Goal: Information Seeking & Learning: Learn about a topic

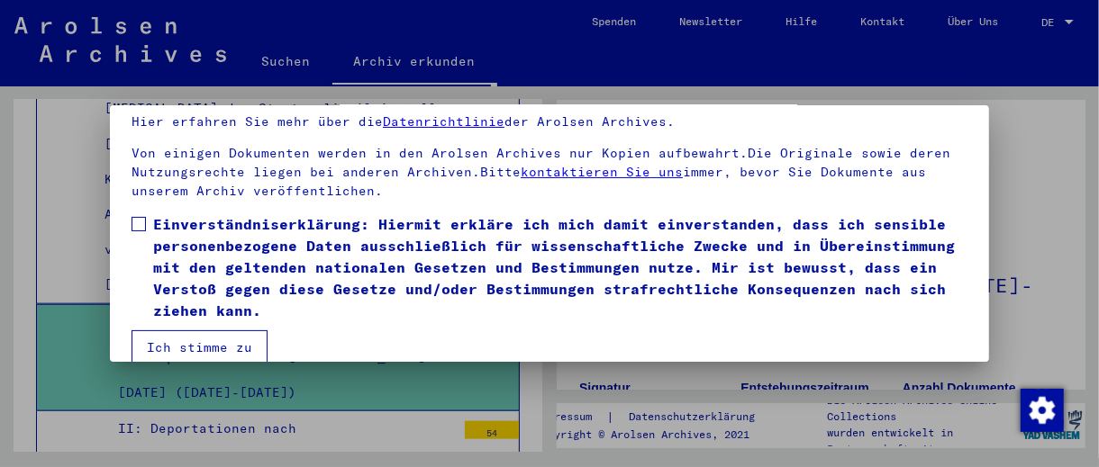
scroll to position [136, 0]
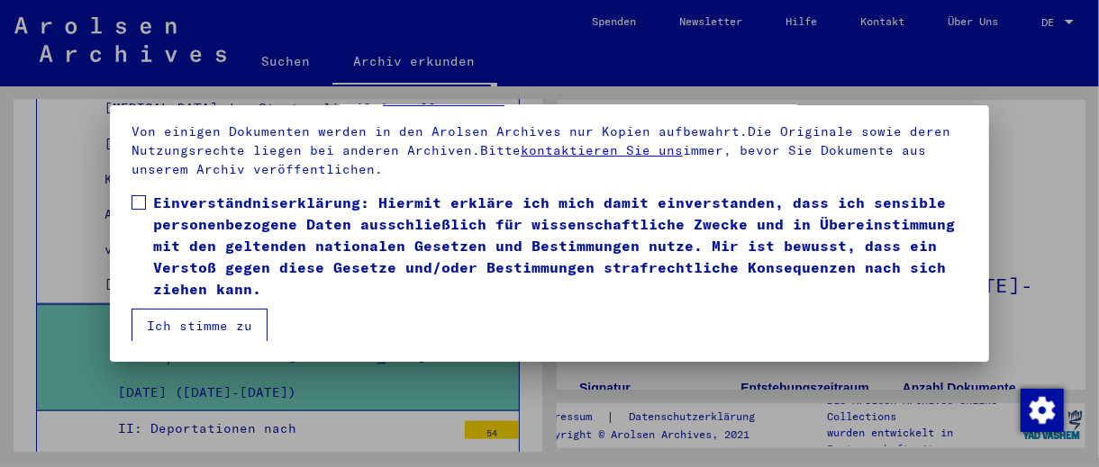
click at [136, 200] on span at bounding box center [138, 202] width 14 height 14
click at [177, 320] on button "Ich stimme zu" at bounding box center [199, 326] width 136 height 34
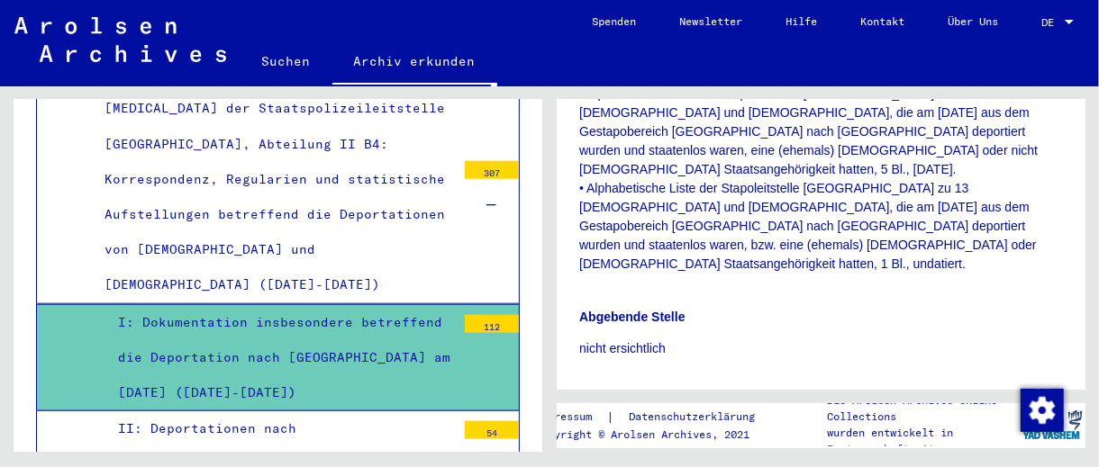
scroll to position [3873, 0]
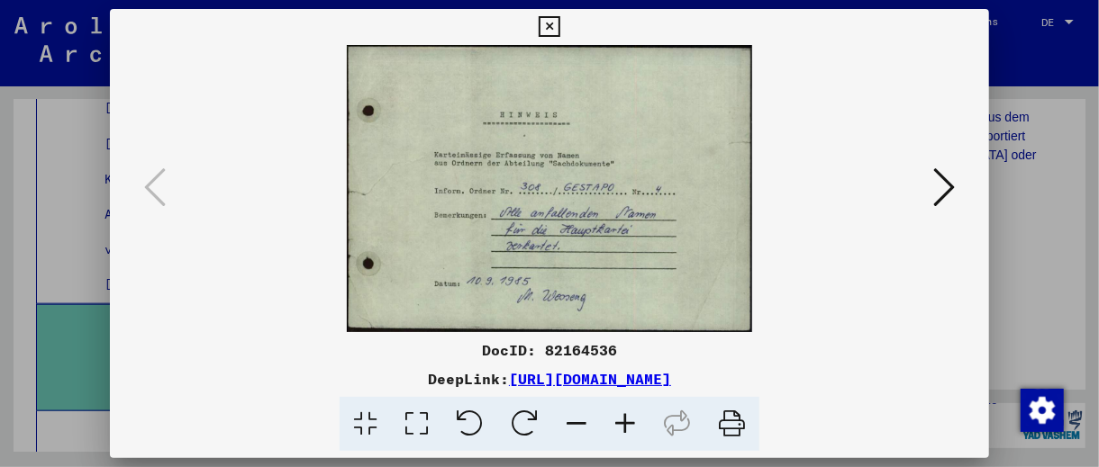
click at [954, 193] on icon at bounding box center [944, 187] width 22 height 43
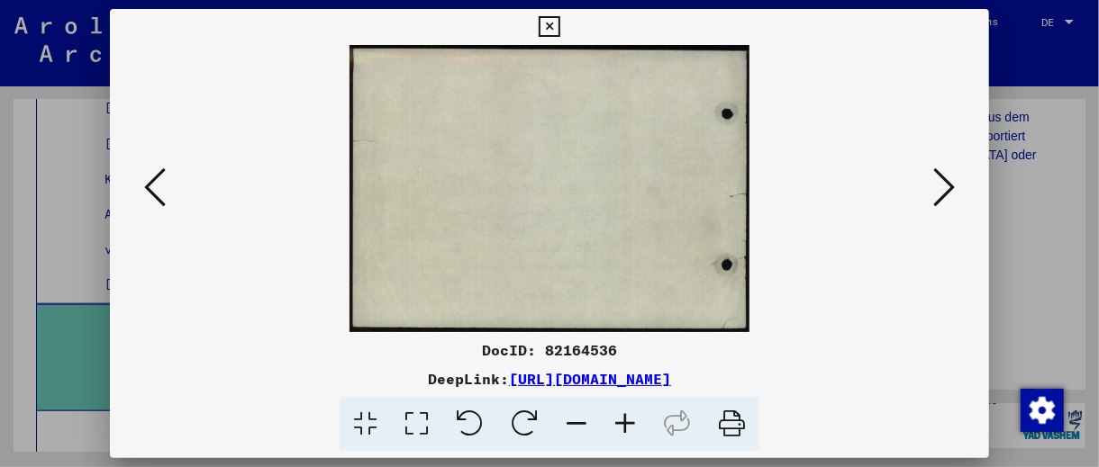
click at [952, 195] on icon at bounding box center [944, 187] width 22 height 43
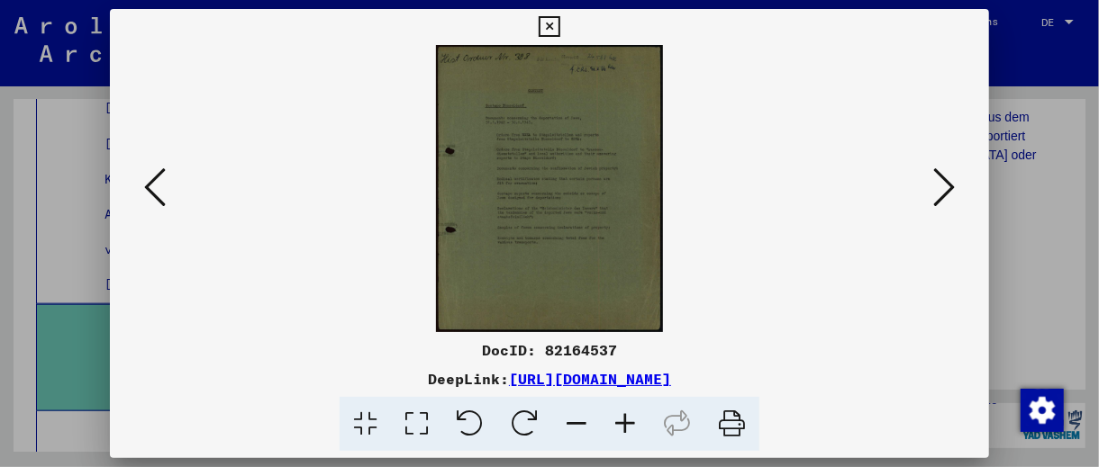
click at [952, 195] on icon at bounding box center [944, 187] width 22 height 43
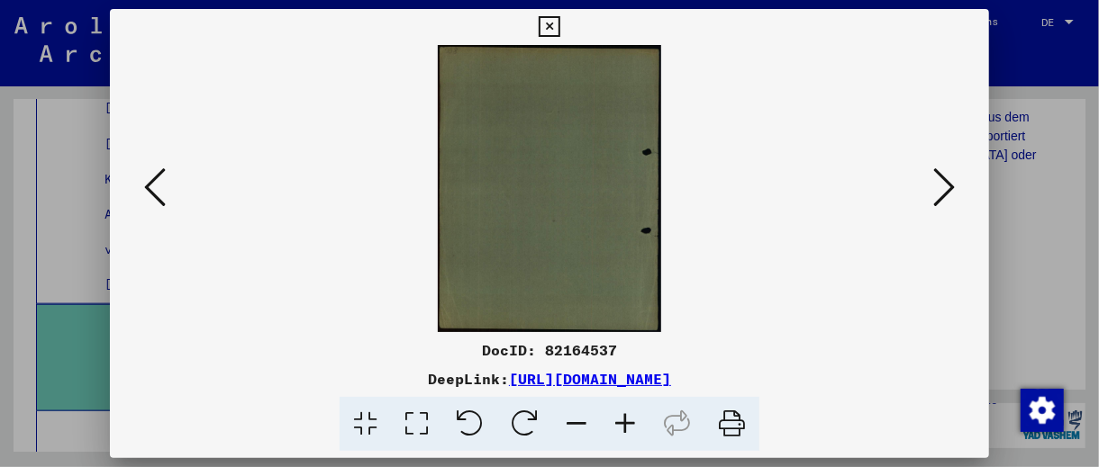
click at [952, 196] on icon at bounding box center [944, 187] width 22 height 43
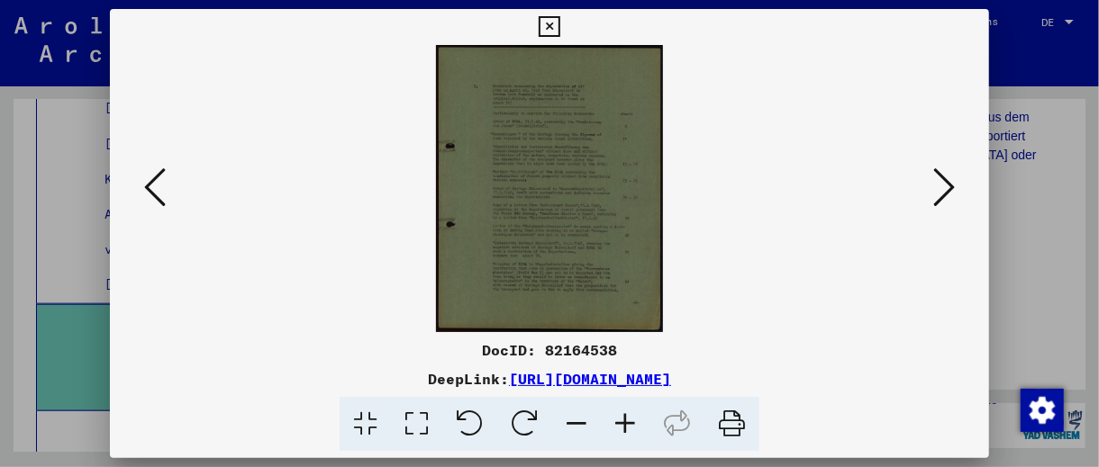
click at [952, 196] on icon at bounding box center [944, 187] width 22 height 43
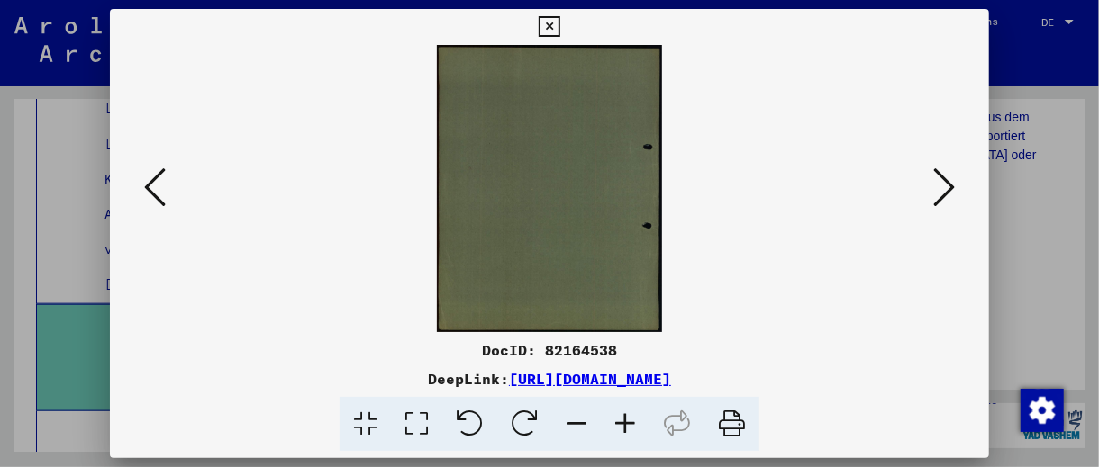
click at [951, 197] on icon at bounding box center [944, 187] width 22 height 43
click at [950, 198] on icon at bounding box center [944, 187] width 22 height 43
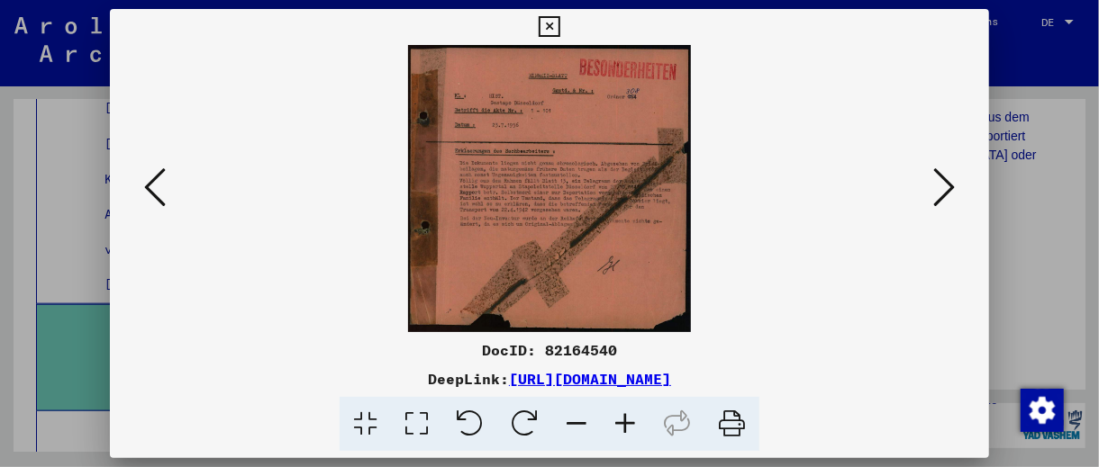
click at [950, 200] on icon at bounding box center [944, 187] width 22 height 43
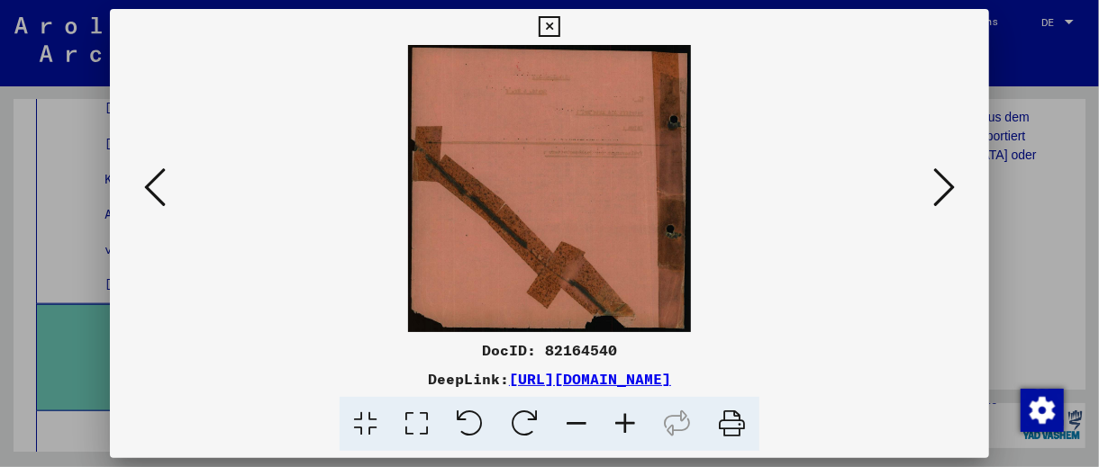
click at [950, 200] on icon at bounding box center [944, 187] width 22 height 43
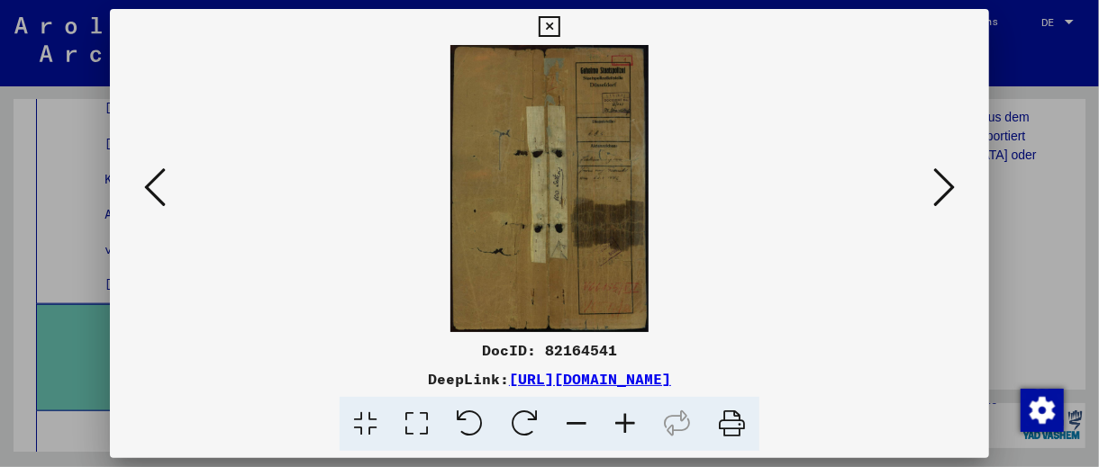
click at [950, 200] on icon at bounding box center [944, 187] width 22 height 43
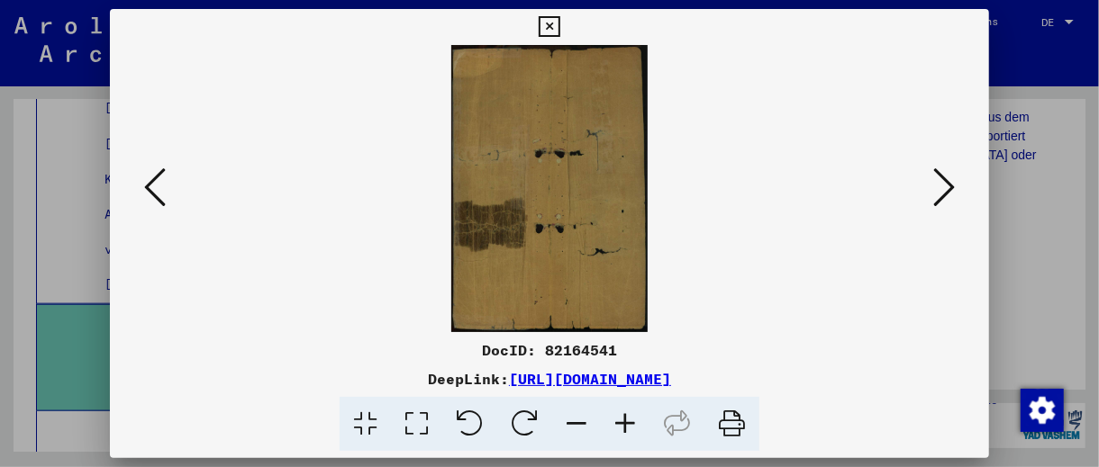
click at [947, 204] on icon at bounding box center [944, 187] width 22 height 43
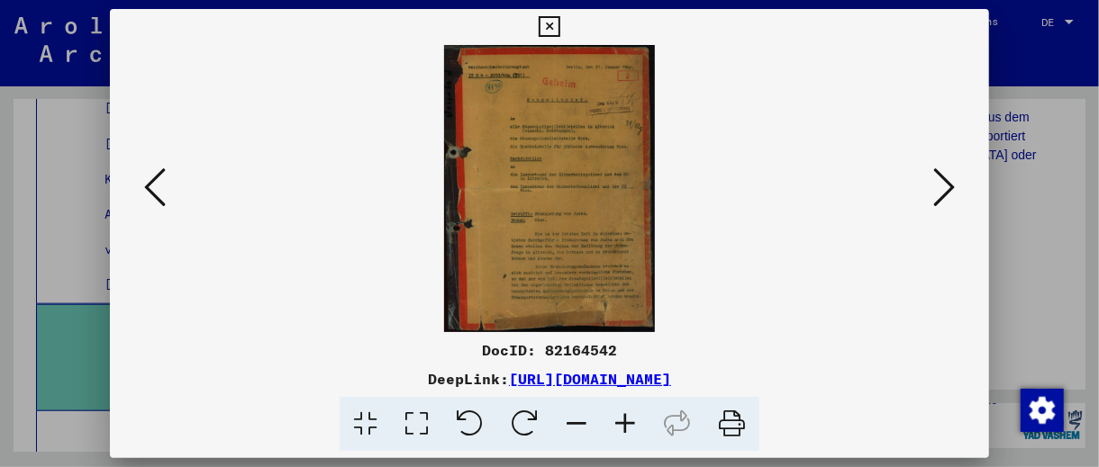
click at [423, 431] on icon at bounding box center [416, 424] width 51 height 55
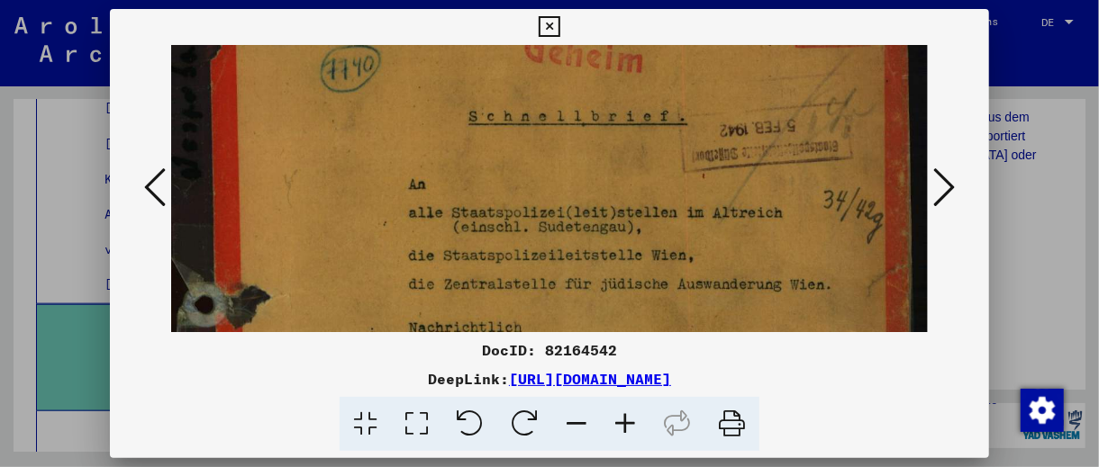
scroll to position [125, 0]
drag, startPoint x: 588, startPoint y: 239, endPoint x: 560, endPoint y: 114, distance: 127.4
click at [560, 114] on img at bounding box center [549, 436] width 757 height 1033
click at [537, 31] on button at bounding box center [549, 27] width 32 height 36
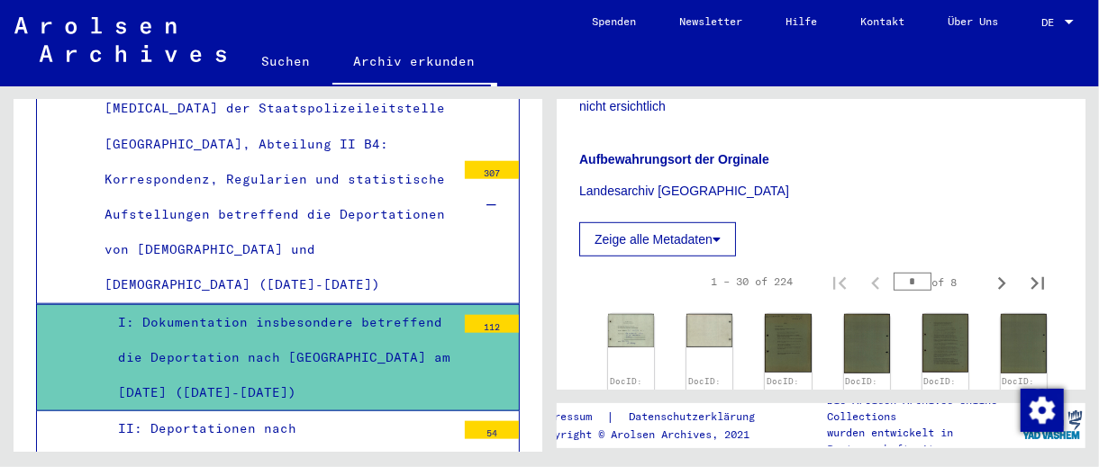
scroll to position [4053, 0]
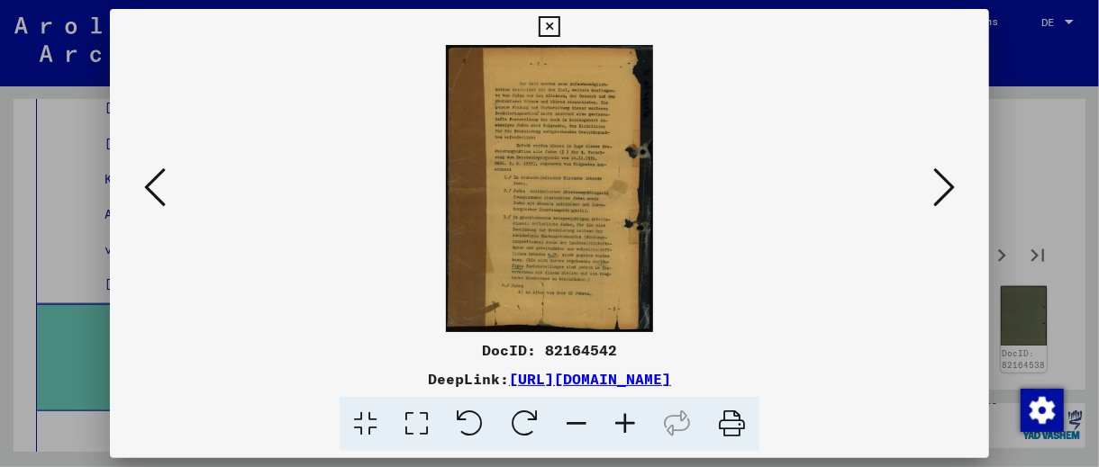
click at [937, 204] on icon at bounding box center [944, 187] width 22 height 43
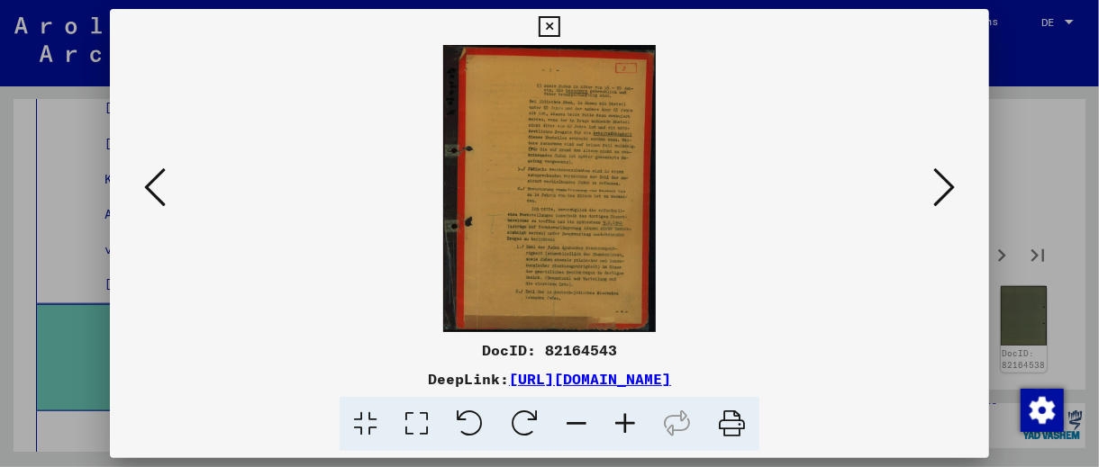
click at [937, 204] on icon at bounding box center [944, 187] width 22 height 43
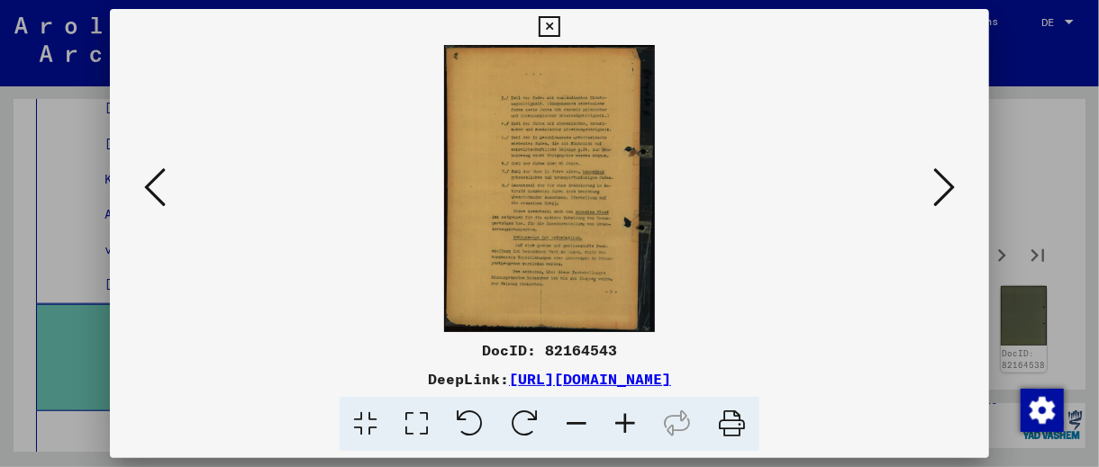
click at [937, 204] on icon at bounding box center [944, 187] width 22 height 43
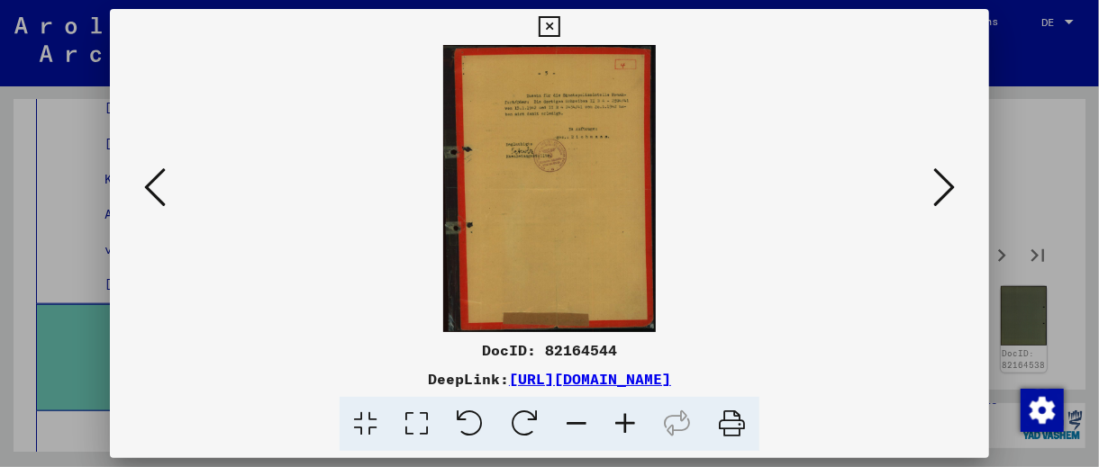
click at [407, 415] on icon at bounding box center [416, 424] width 51 height 55
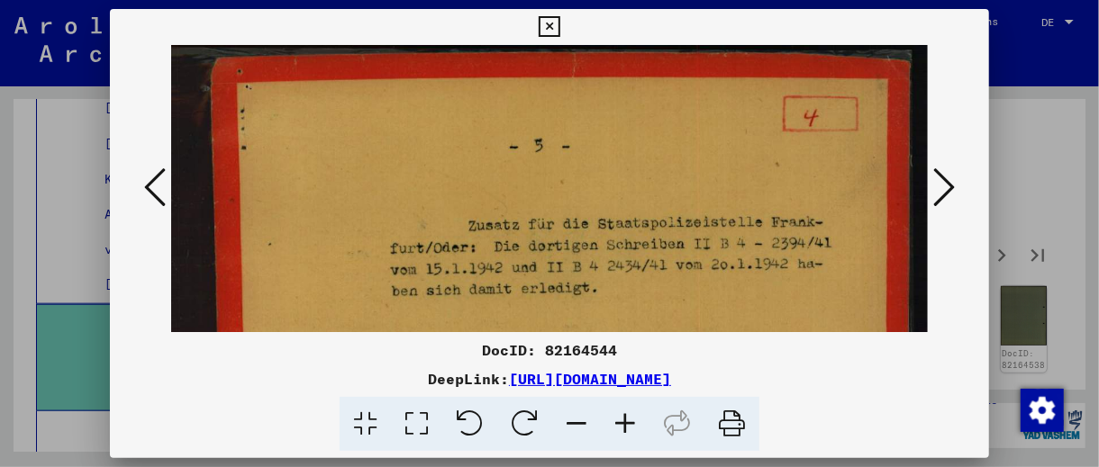
scroll to position [50, 0]
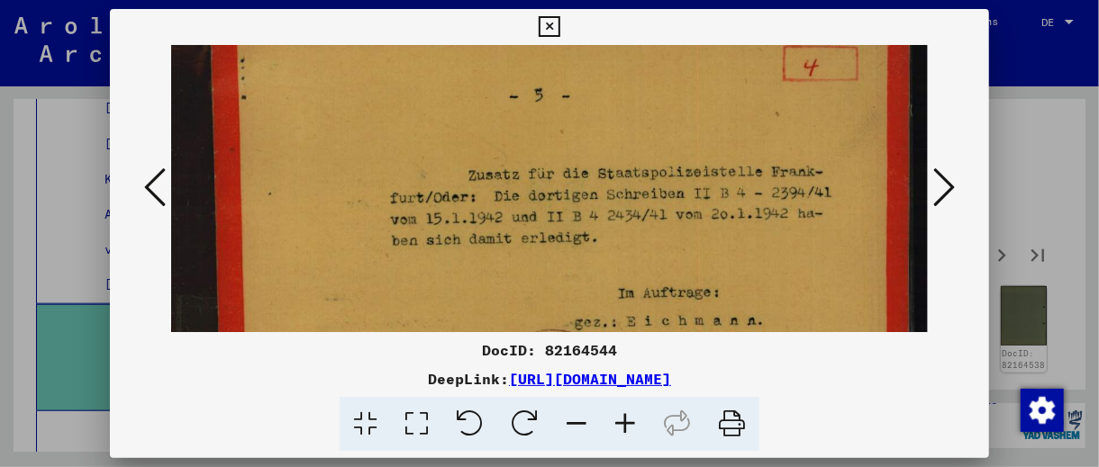
drag, startPoint x: 745, startPoint y: 232, endPoint x: 775, endPoint y: 182, distance: 59.0
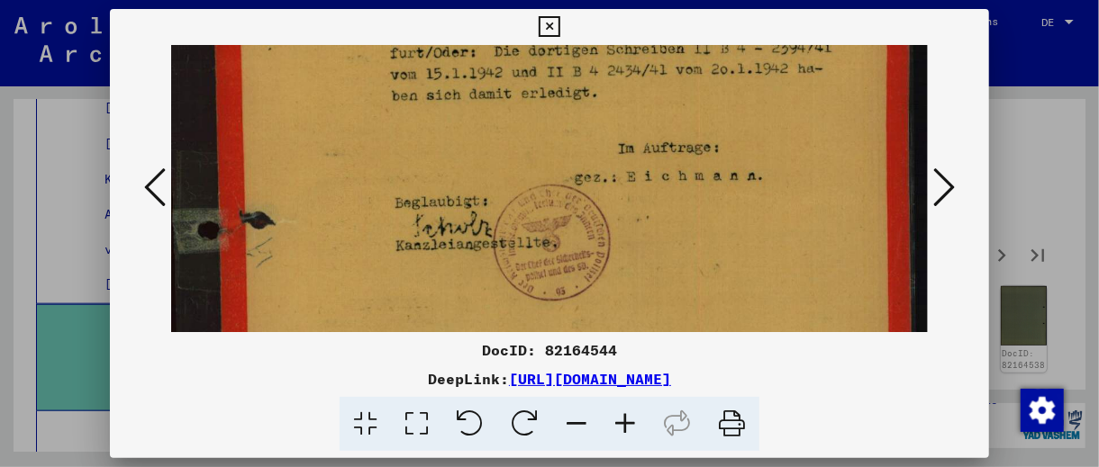
drag, startPoint x: 798, startPoint y: 231, endPoint x: 791, endPoint y: 83, distance: 147.9
click at [791, 83] on img at bounding box center [549, 360] width 757 height 1020
click at [546, 27] on icon at bounding box center [549, 27] width 21 height 22
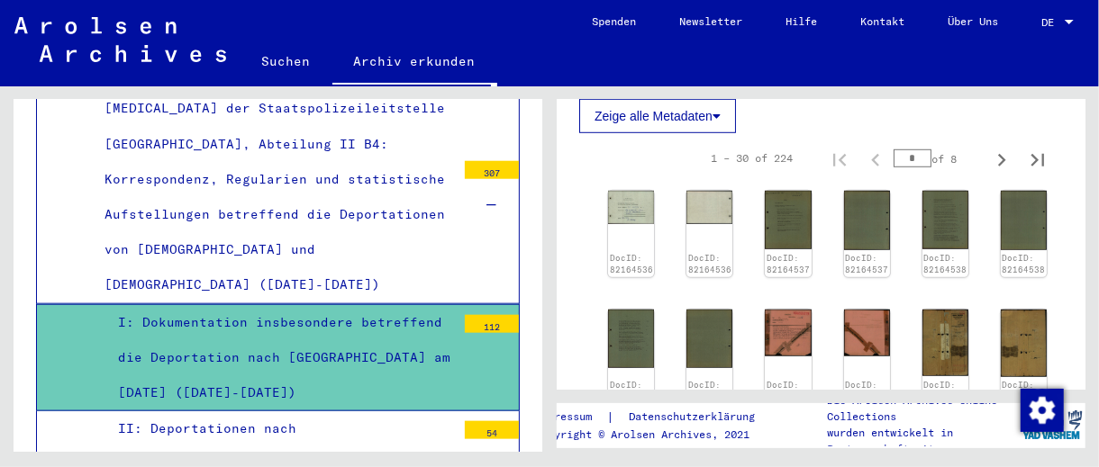
scroll to position [4233, 0]
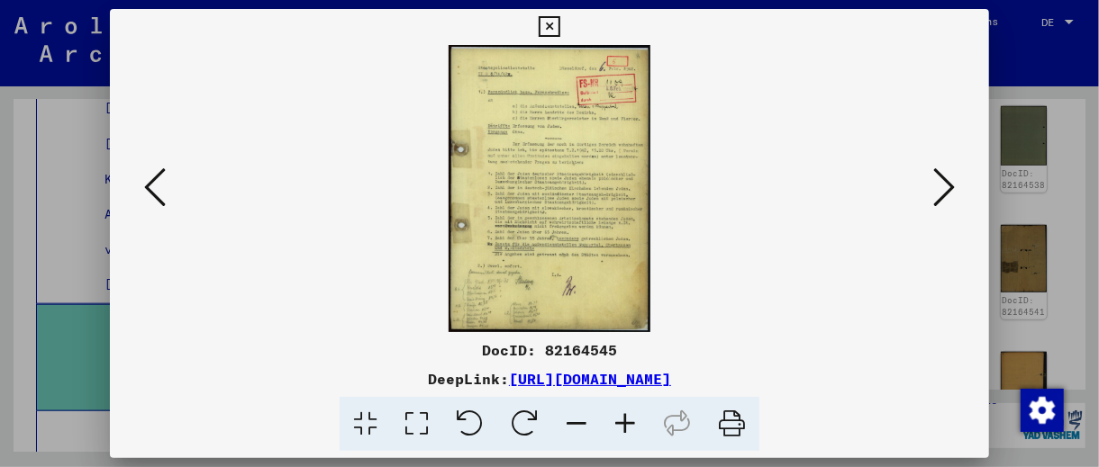
click at [417, 417] on icon at bounding box center [416, 424] width 51 height 55
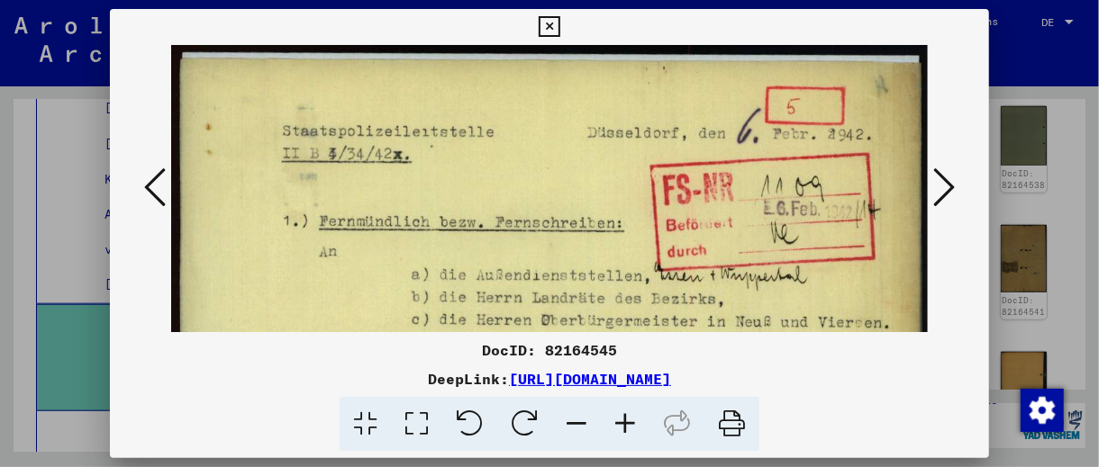
click at [528, 23] on div "DocID: 82164545 DeepLink: [URL][DOMAIN_NAME]" at bounding box center [549, 230] width 879 height 443
click at [541, 23] on button at bounding box center [549, 27] width 32 height 36
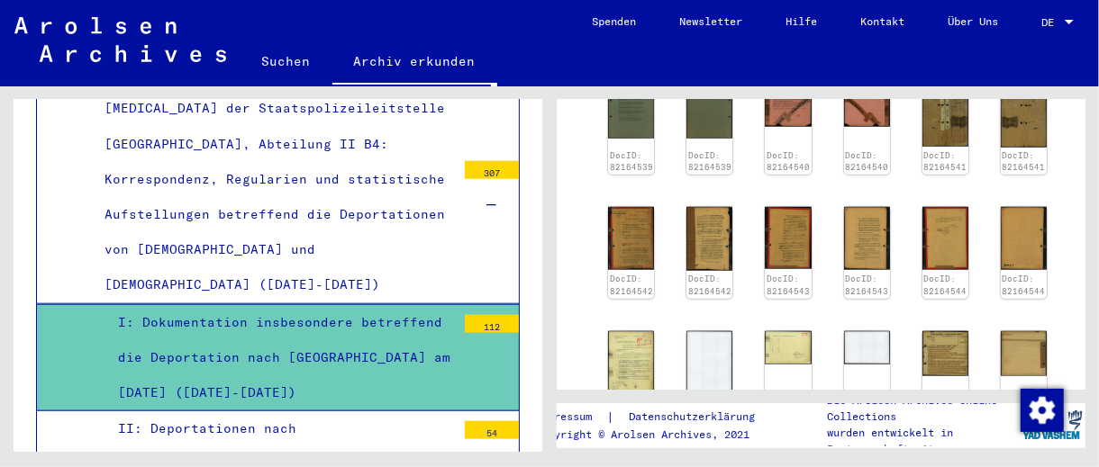
scroll to position [4413, 0]
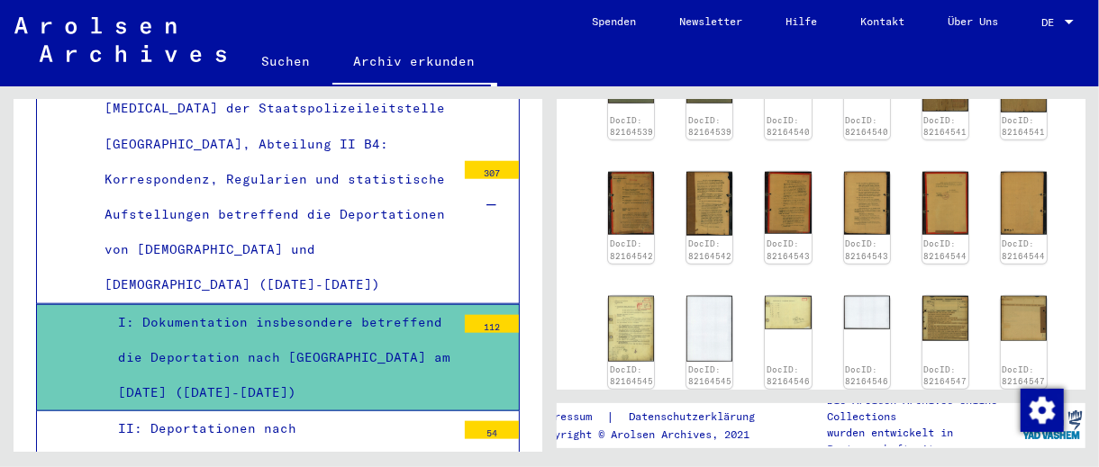
click at [623, 420] on img at bounding box center [631, 454] width 49 height 68
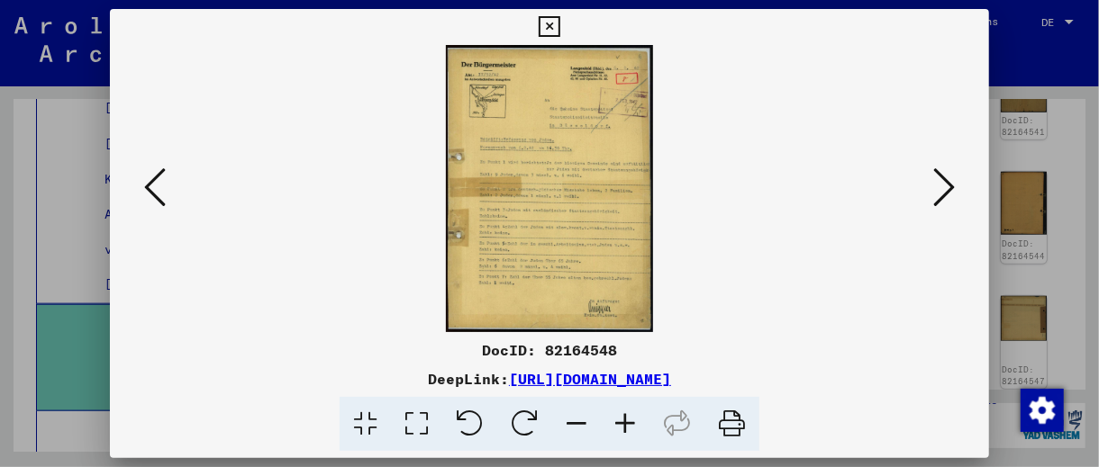
click at [421, 418] on icon at bounding box center [416, 424] width 51 height 55
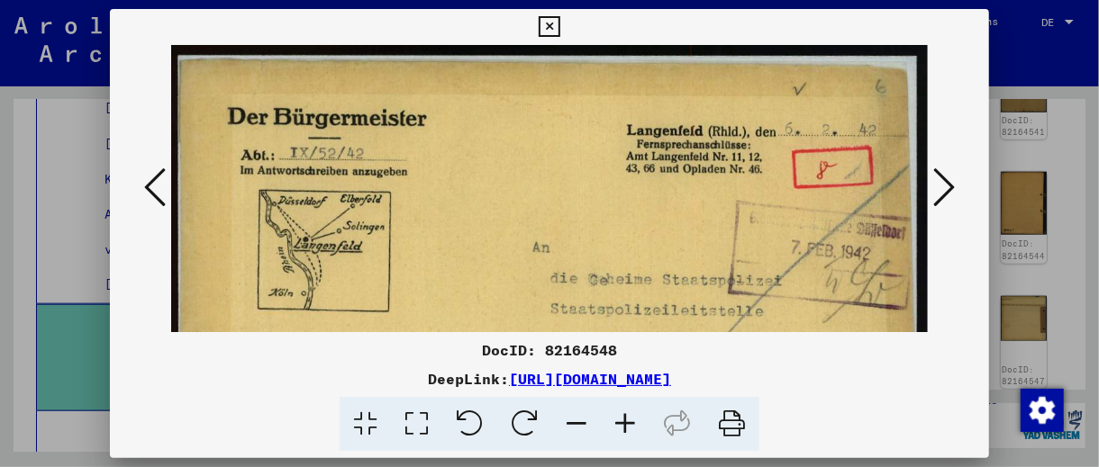
click at [538, 19] on button at bounding box center [549, 27] width 32 height 36
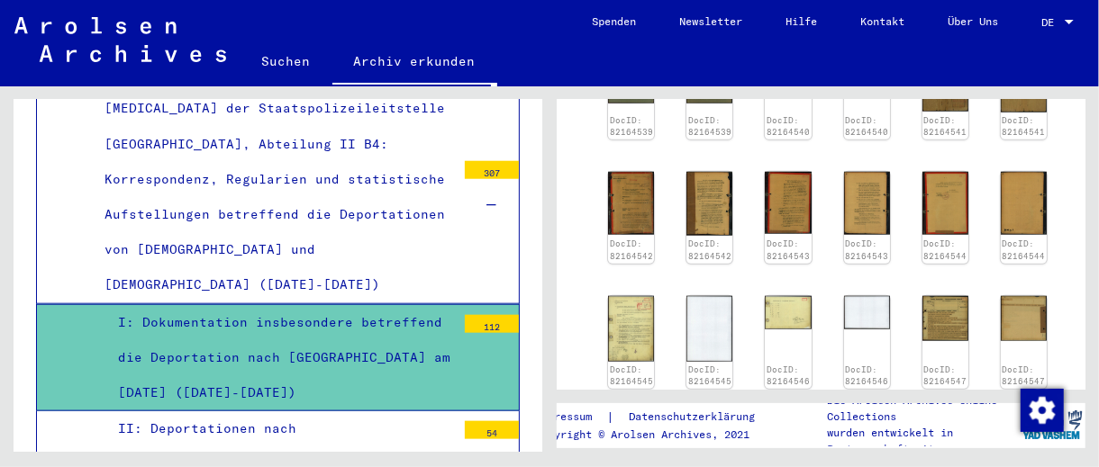
drag, startPoint x: 543, startPoint y: 22, endPoint x: 546, endPoint y: 34, distance: 12.9
click at [545, 23] on mat-toolbar "Suchen Archiv erkunden Detailfragen/-infos zu den Dokumenten? Stelle hier einen…" at bounding box center [549, 43] width 1099 height 86
